Goal: Communication & Community: Answer question/provide support

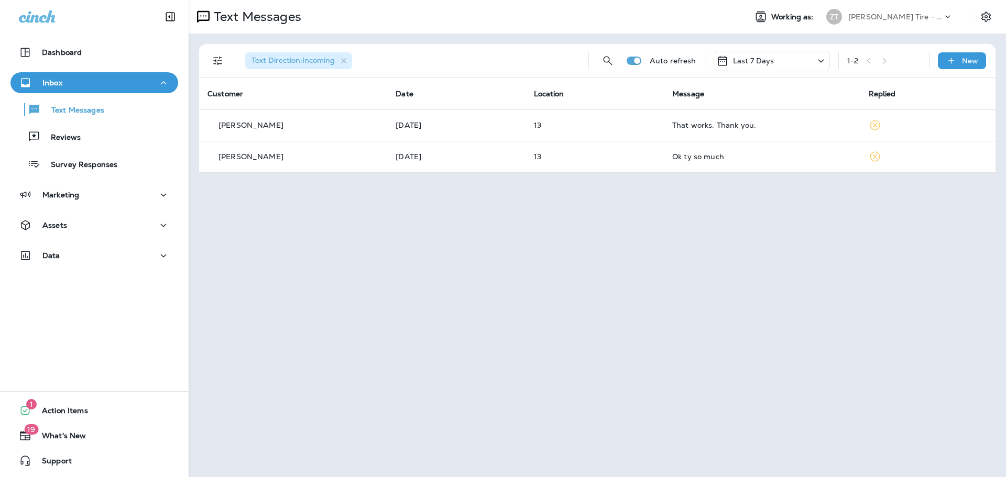
click at [877, 18] on p "[PERSON_NAME] Tire - Hills & [PERSON_NAME]" at bounding box center [895, 17] width 94 height 8
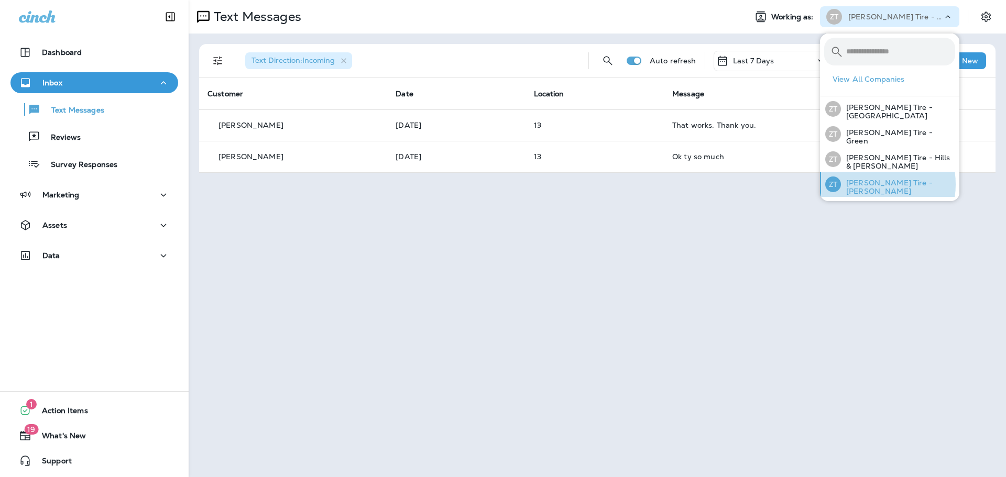
click at [868, 182] on p "[PERSON_NAME] Tire - [PERSON_NAME]" at bounding box center [898, 187] width 114 height 17
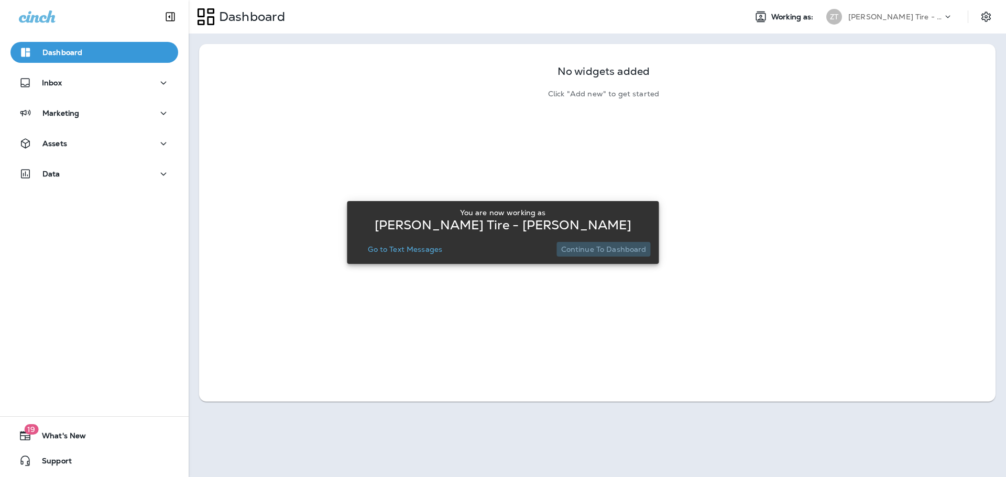
click at [624, 248] on p "Continue to Dashboard" at bounding box center [603, 249] width 85 height 8
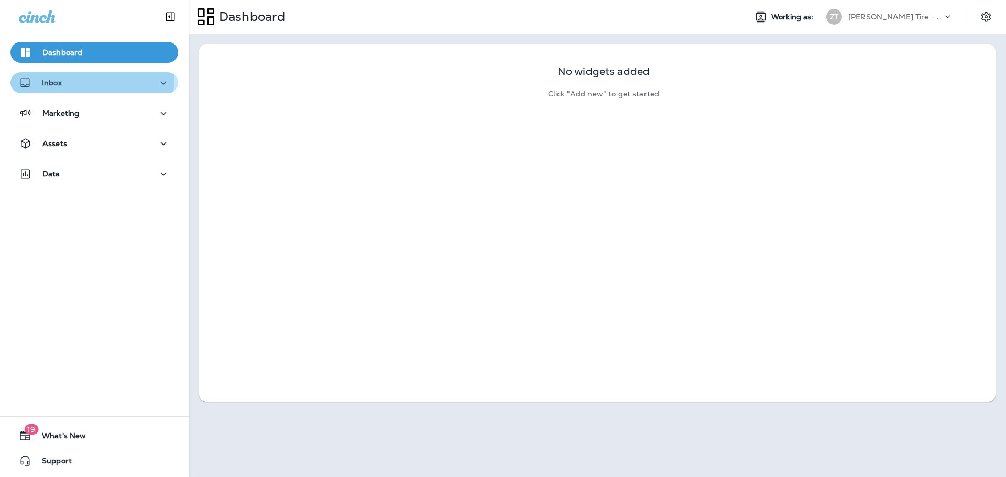
click at [79, 79] on div "Inbox" at bounding box center [94, 82] width 151 height 13
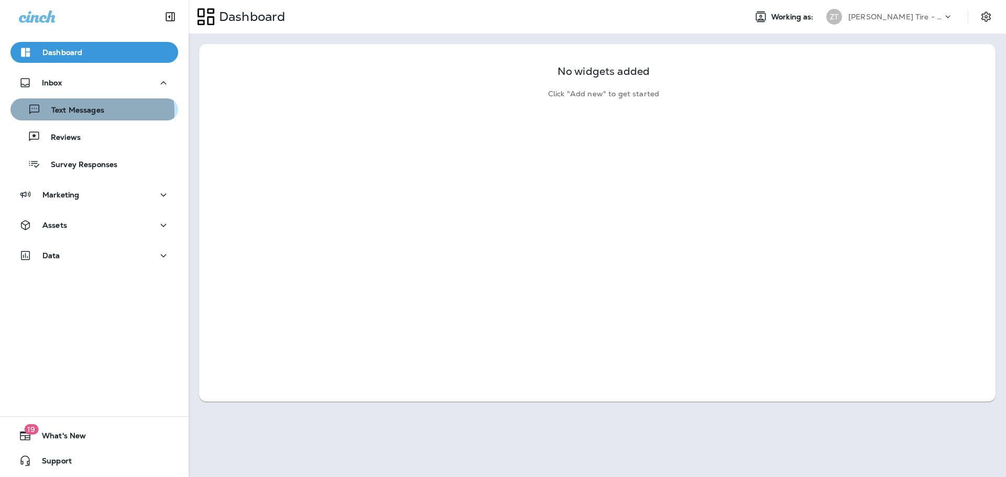
click at [79, 112] on p "Text Messages" at bounding box center [72, 111] width 63 height 10
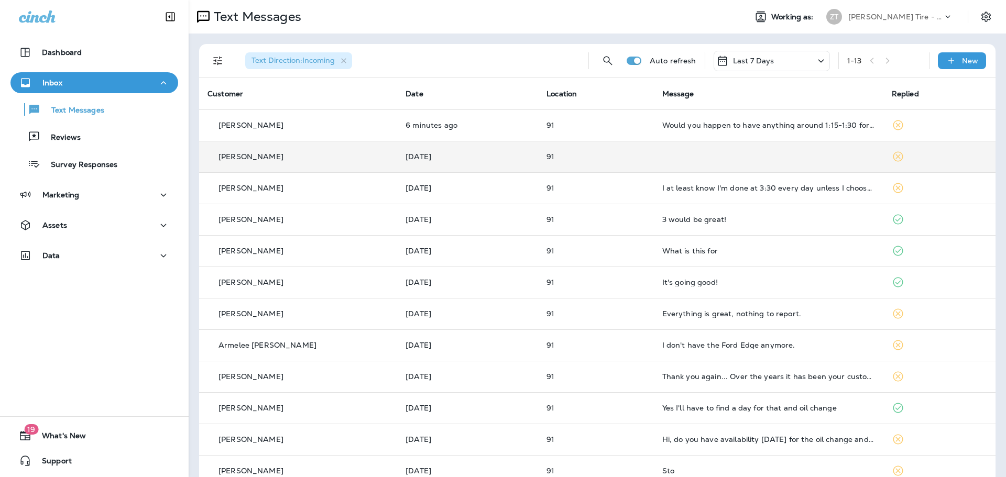
click at [654, 153] on td at bounding box center [768, 156] width 229 height 31
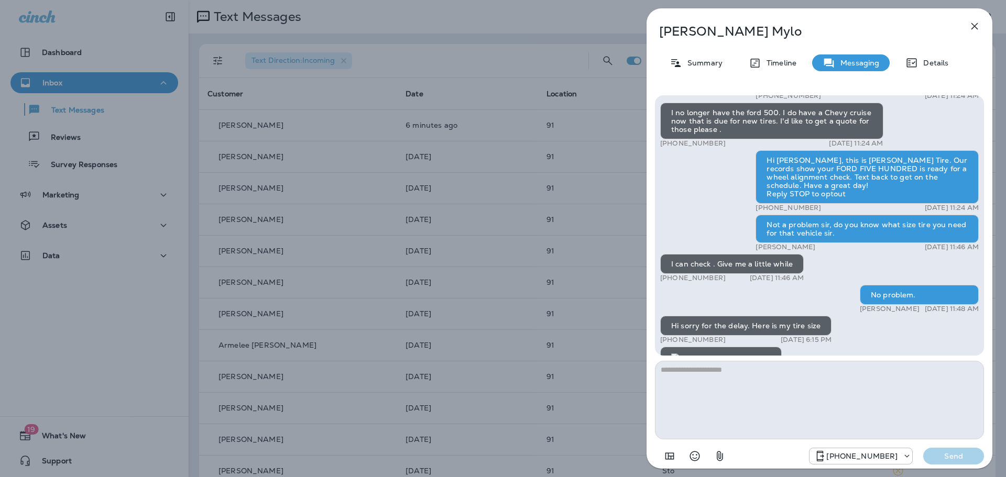
scroll to position [1, 0]
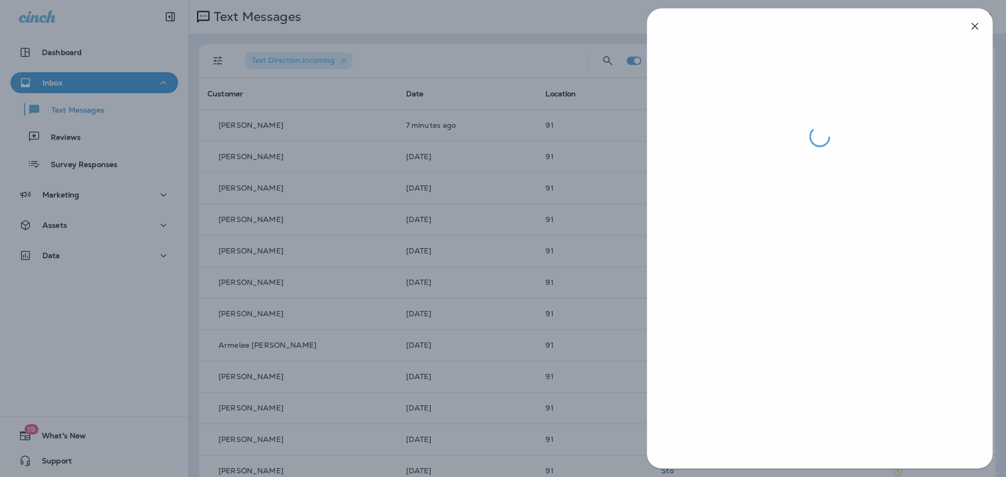
click at [581, 247] on div at bounding box center [504, 238] width 1006 height 477
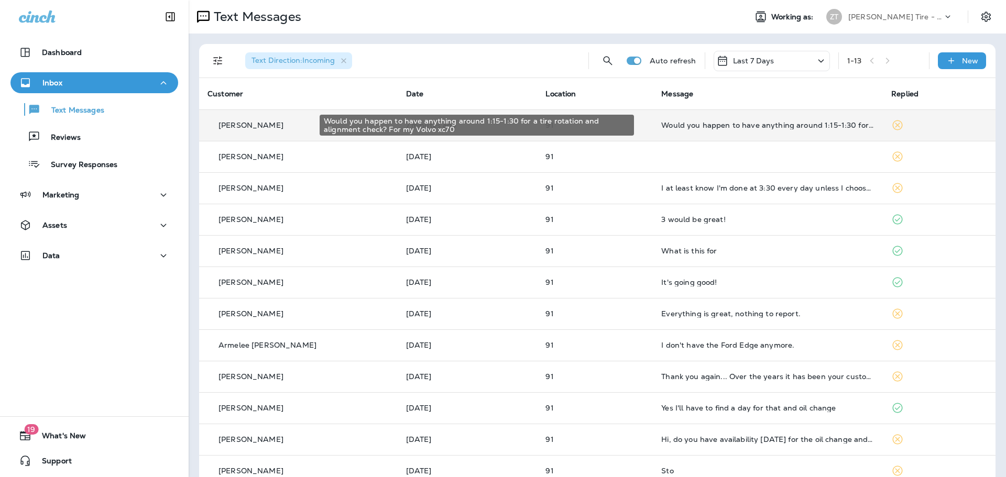
click at [661, 124] on div "Would you happen to have anything around 1:15-1:30 for a tire rotation and alig…" at bounding box center [767, 125] width 213 height 8
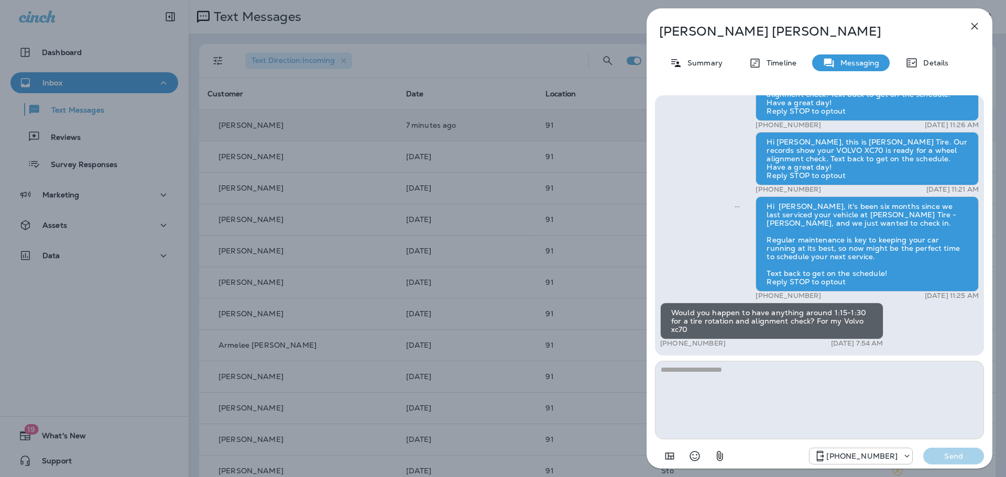
click at [973, 23] on icon "button" at bounding box center [974, 26] width 13 height 13
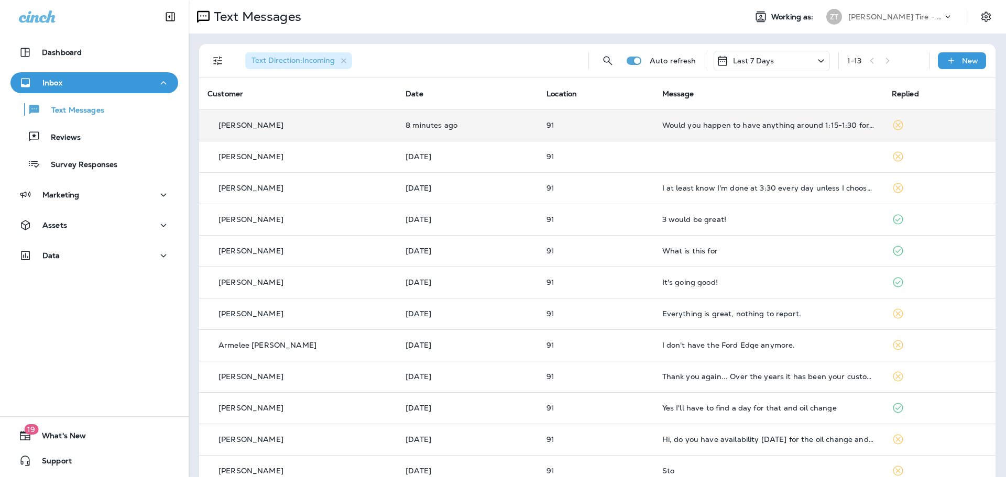
click at [676, 131] on td "Would you happen to have anything around 1:15-1:30 for a tire rotation and alig…" at bounding box center [768, 124] width 229 height 31
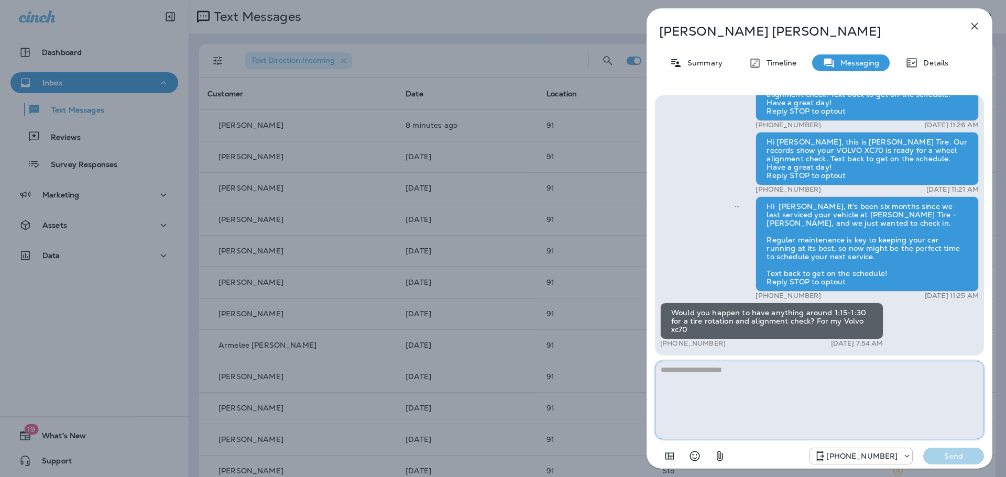
click at [736, 398] on textarea at bounding box center [819, 400] width 329 height 79
type textarea "**********"
click at [957, 455] on p "Send" at bounding box center [953, 456] width 44 height 9
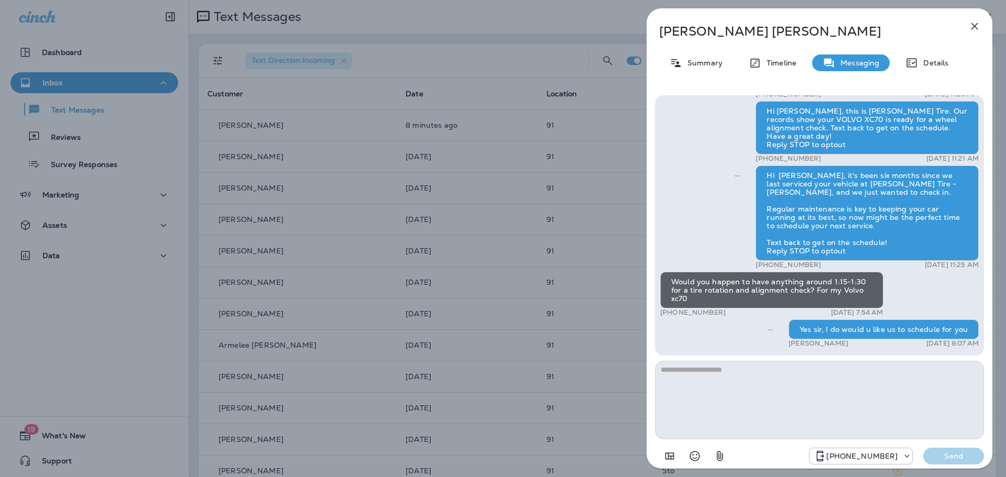
click at [626, 349] on div "[PERSON_NAME] Summary Timeline Messaging Details Hi [PERSON_NAME], this is [PER…" at bounding box center [503, 238] width 1006 height 477
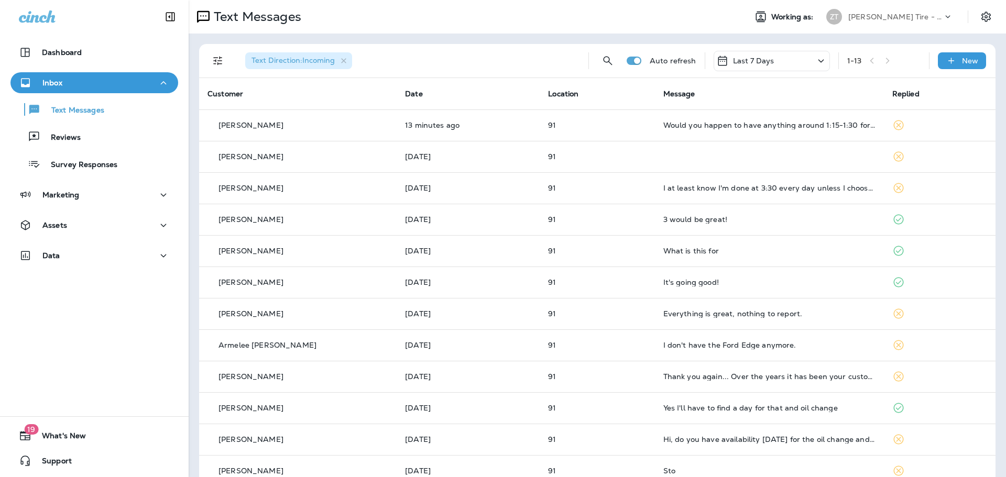
click at [874, 16] on p "[PERSON_NAME] Tire - [PERSON_NAME]" at bounding box center [895, 17] width 94 height 8
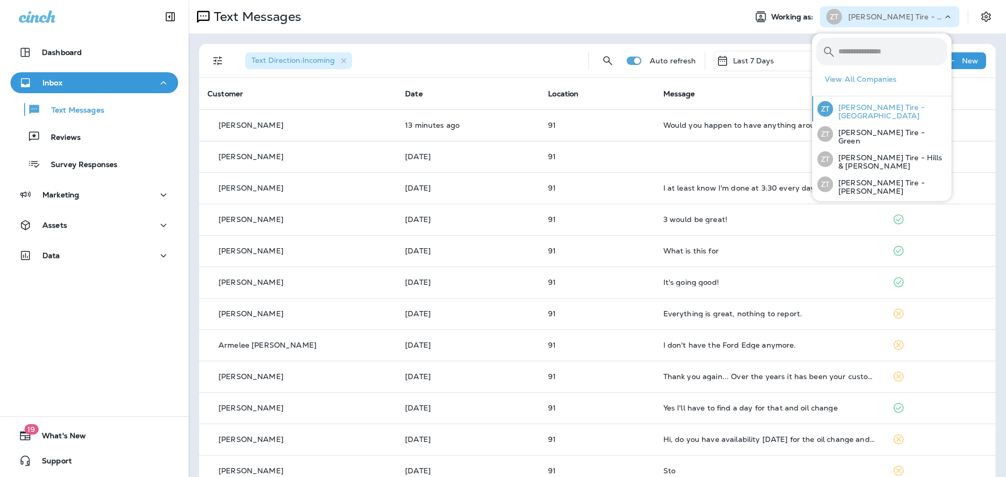
click at [860, 117] on p "[PERSON_NAME] Tire - [GEOGRAPHIC_DATA]" at bounding box center [890, 111] width 114 height 17
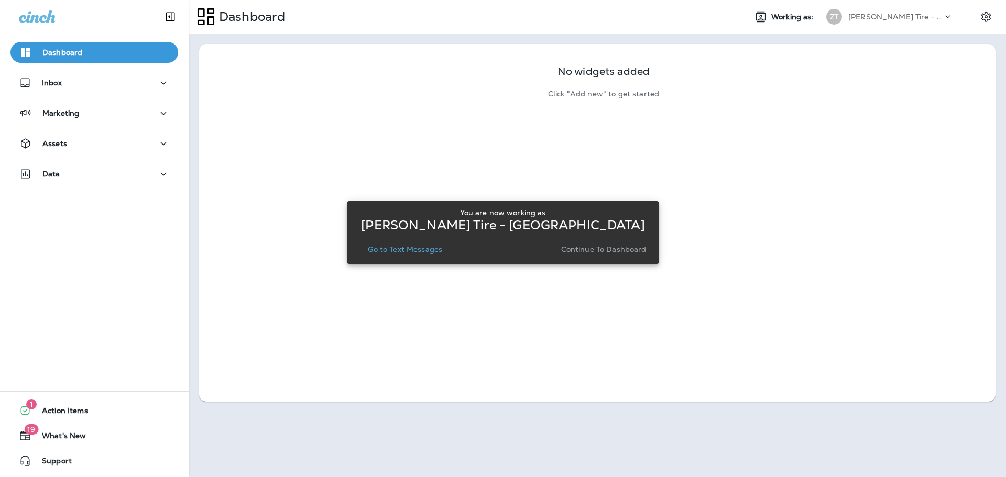
click at [593, 250] on p "Continue to Dashboard" at bounding box center [603, 249] width 85 height 8
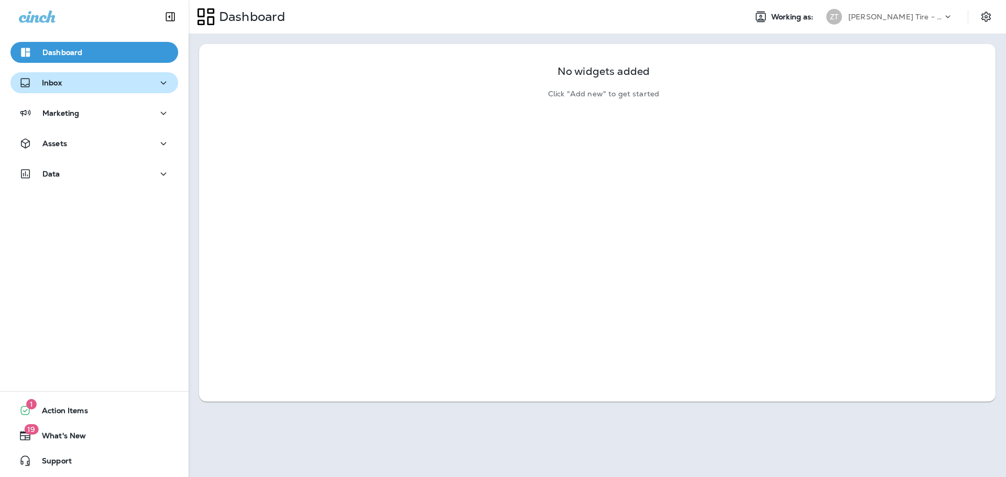
click at [59, 91] on button "Inbox" at bounding box center [94, 82] width 168 height 21
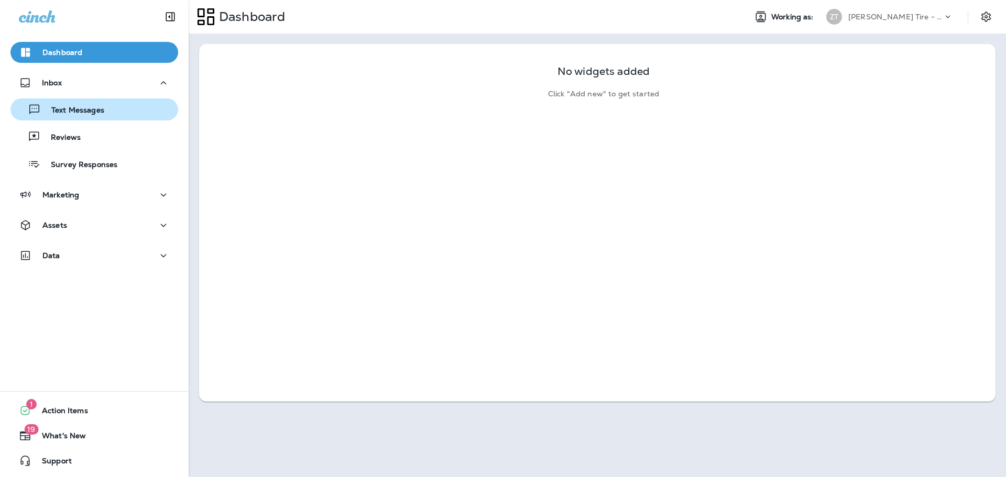
click at [60, 103] on div "Text Messages" at bounding box center [60, 110] width 90 height 16
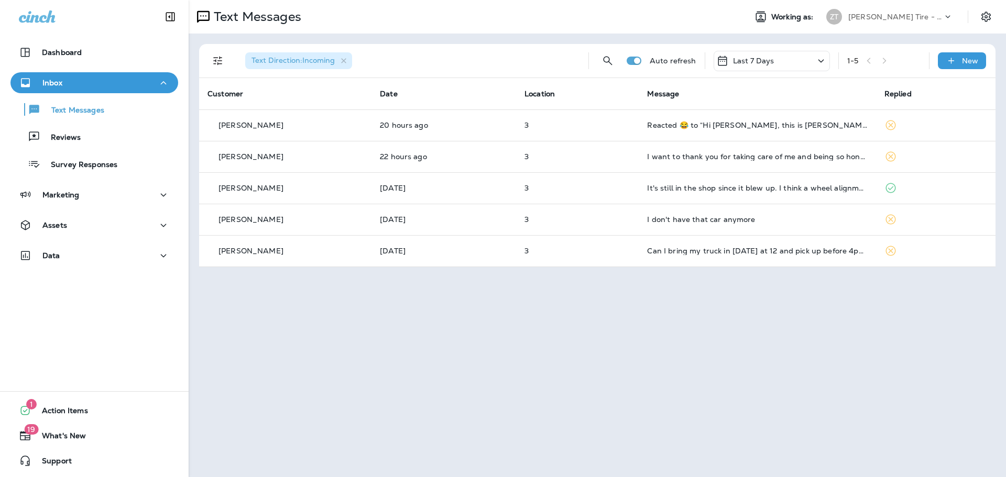
click at [869, 16] on p "[PERSON_NAME] Tire - [GEOGRAPHIC_DATA]" at bounding box center [895, 17] width 94 height 8
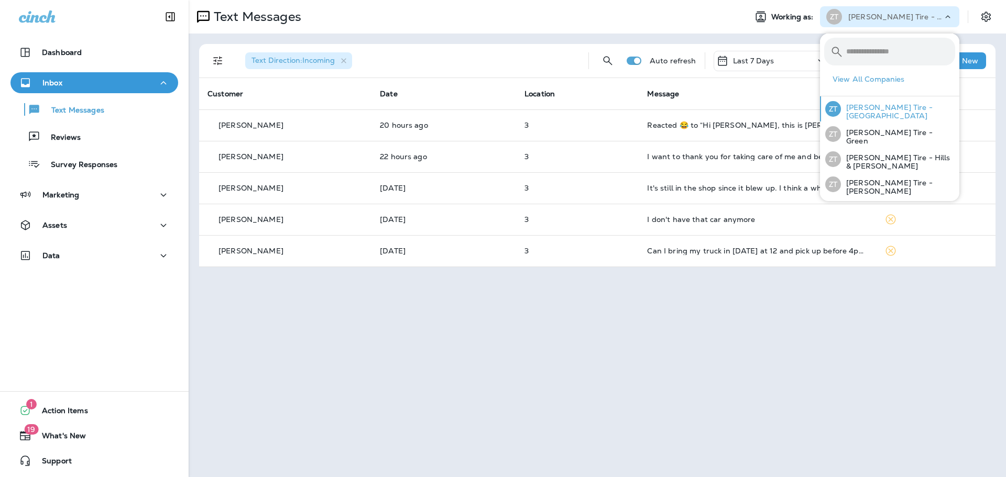
click at [863, 111] on p "[PERSON_NAME] Tire - [GEOGRAPHIC_DATA]" at bounding box center [898, 111] width 114 height 17
click at [663, 349] on div "Text Messages Working as: [PERSON_NAME] Tire - [GEOGRAPHIC_DATA] Mall Text Dire…" at bounding box center [597, 238] width 817 height 477
